Goal: Register for event/course

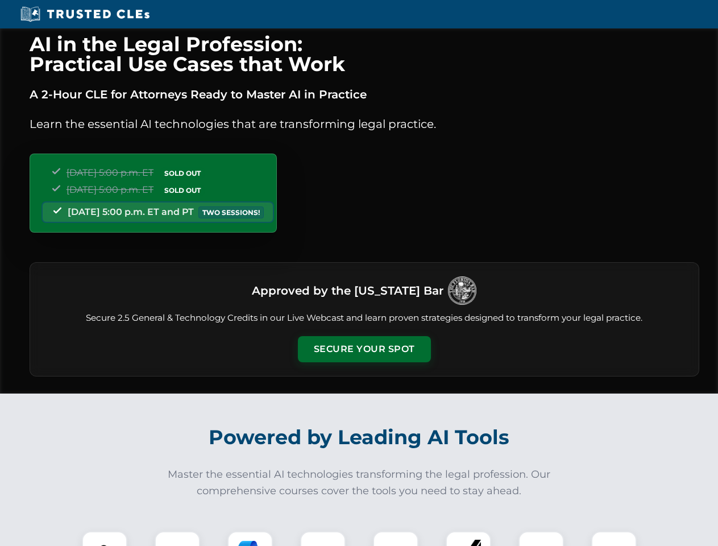
click at [364, 349] on button "Secure Your Spot" at bounding box center [364, 349] width 133 height 26
click at [105, 539] on img at bounding box center [104, 553] width 33 height 33
click at [177, 539] on div at bounding box center [178, 554] width 46 height 46
click at [250, 539] on div at bounding box center [251, 554] width 46 height 46
